Goal: Ask a question

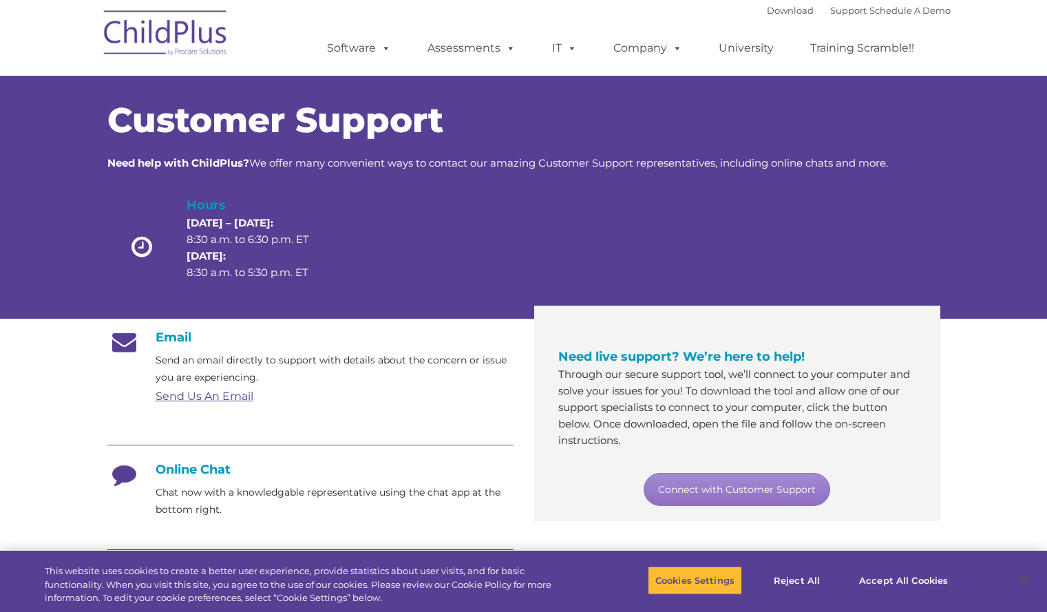
click at [184, 38] on img at bounding box center [166, 35] width 138 height 69
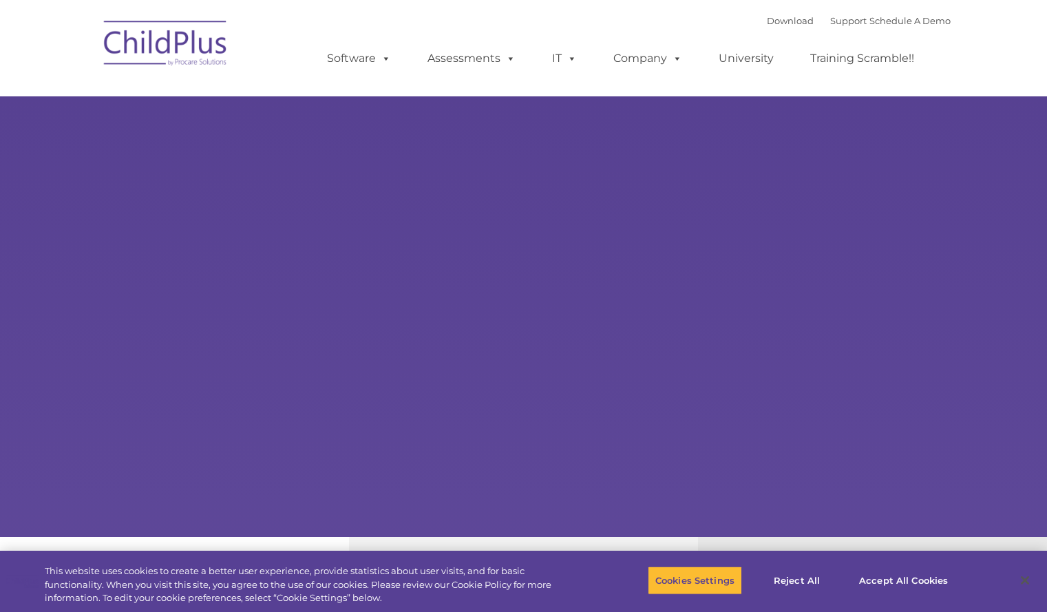
select select "MEDIUM"
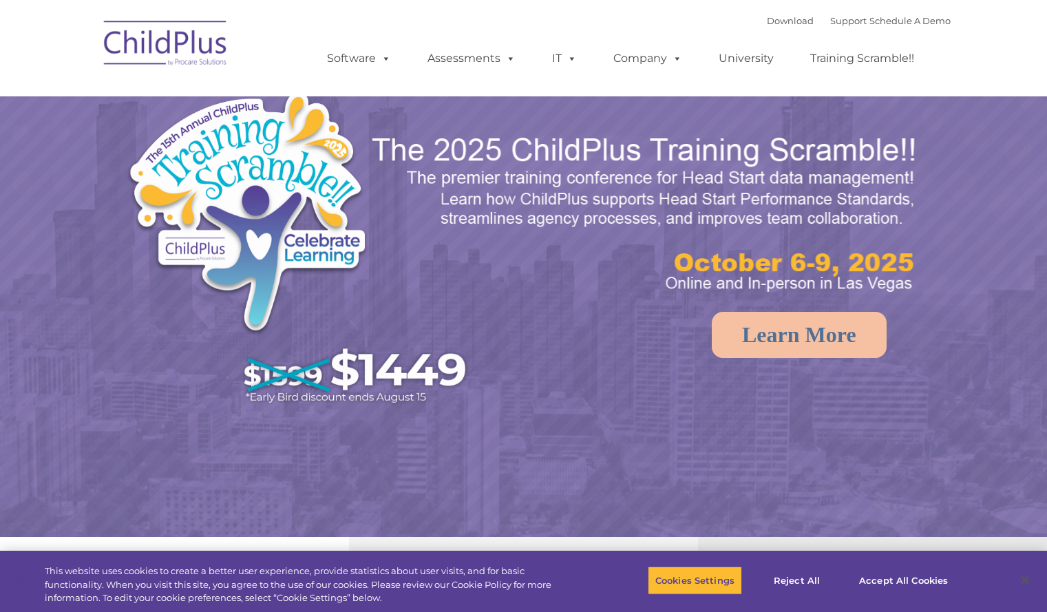
select select "MEDIUM"
